Goal: Find specific page/section: Find specific page/section

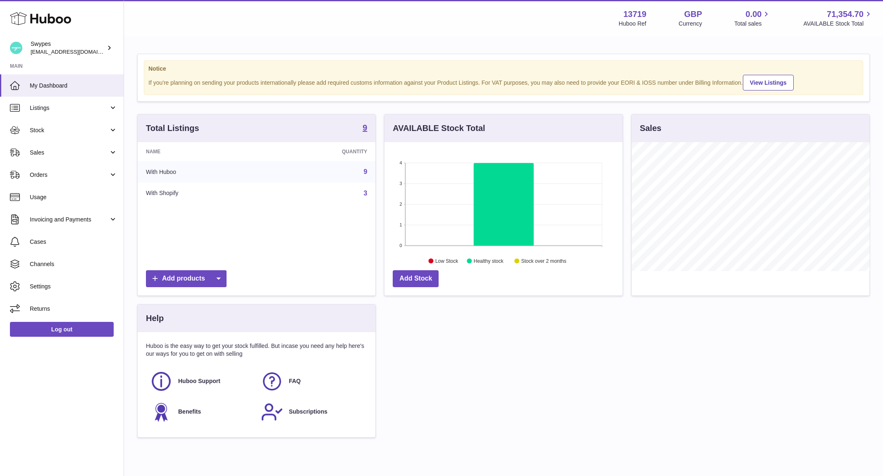
scroll to position [129, 238]
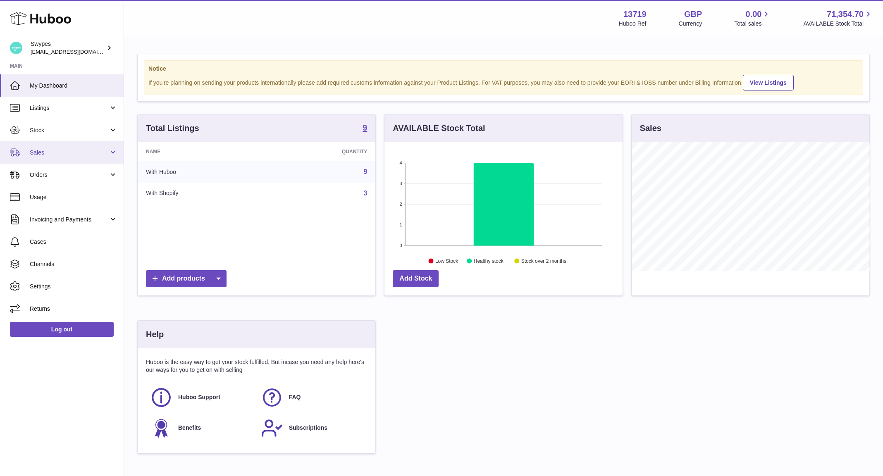
click at [58, 152] on span "Sales" at bounding box center [69, 153] width 79 height 8
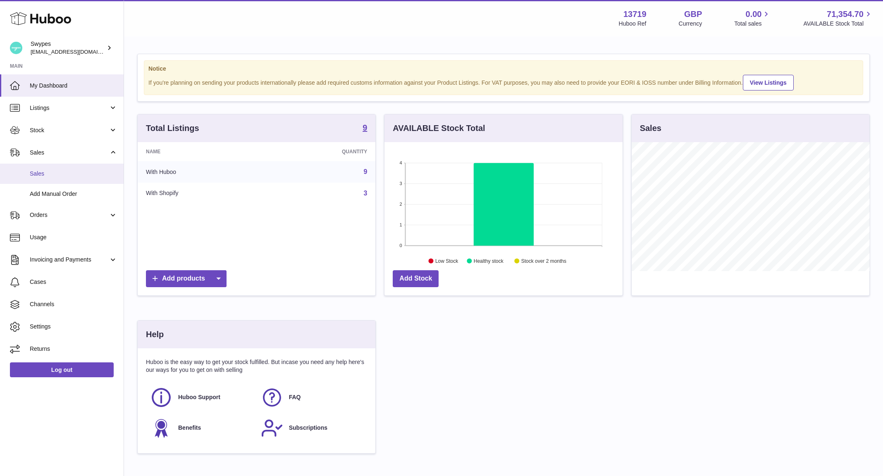
click at [58, 173] on span "Sales" at bounding box center [74, 174] width 88 height 8
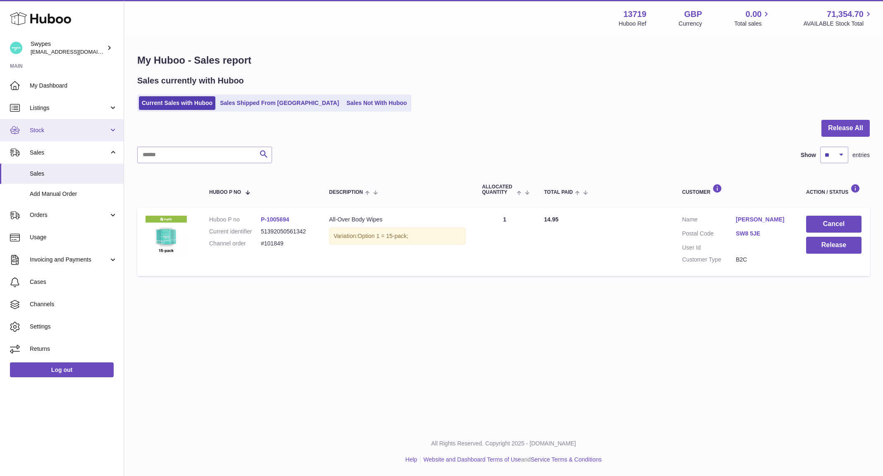
click at [67, 127] on span "Stock" at bounding box center [69, 131] width 79 height 8
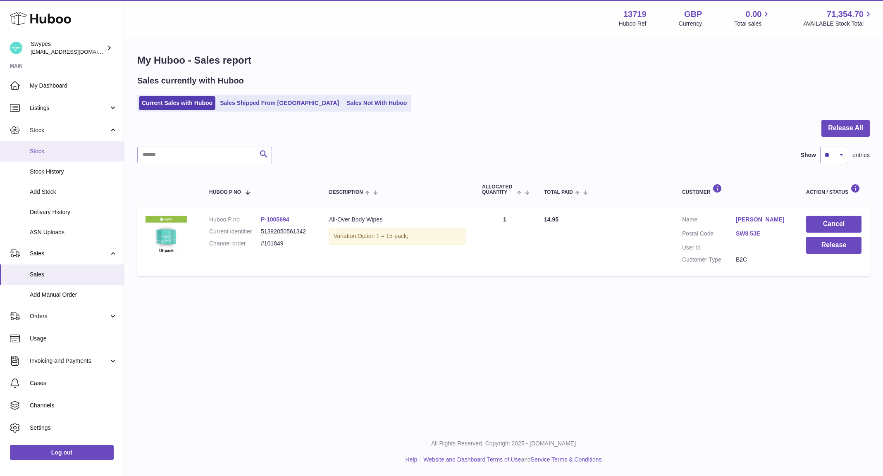
click at [67, 145] on link "Stock" at bounding box center [62, 151] width 124 height 20
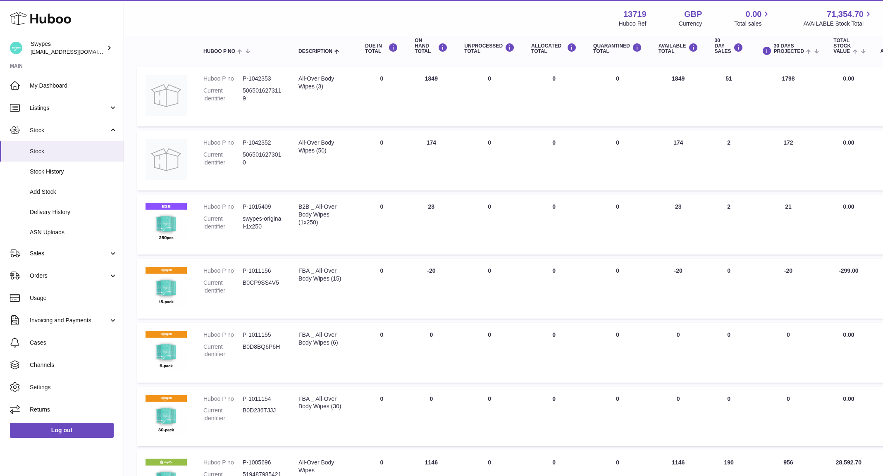
scroll to position [86, 0]
